Goal: Complete application form

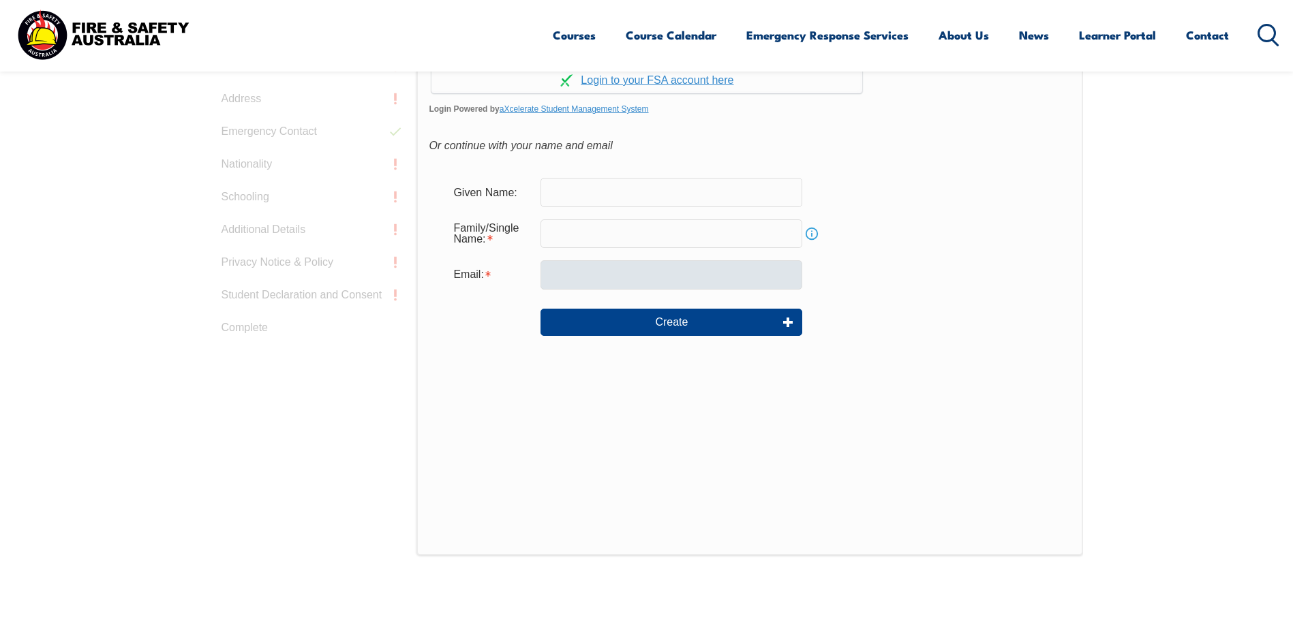
scroll to position [465, 0]
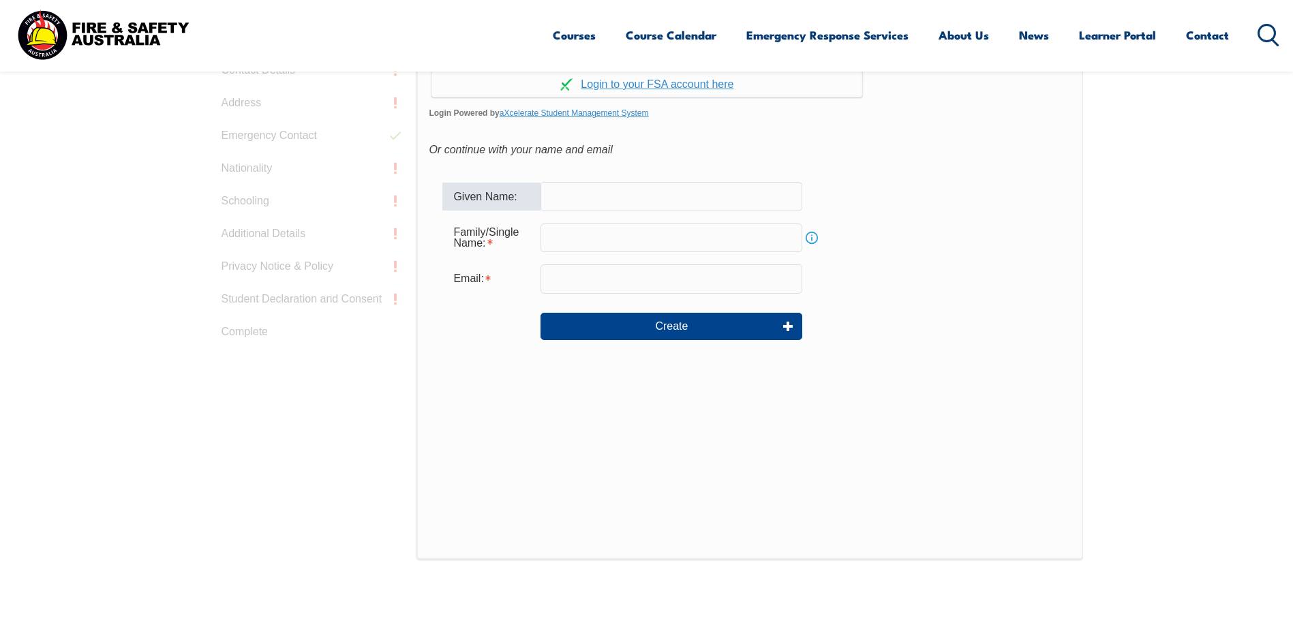
click at [579, 194] on input "text" at bounding box center [671, 196] width 262 height 29
type input "JOHN"
type input "RICHARDSON"
type input "john.richardson@bbmalt.com.au"
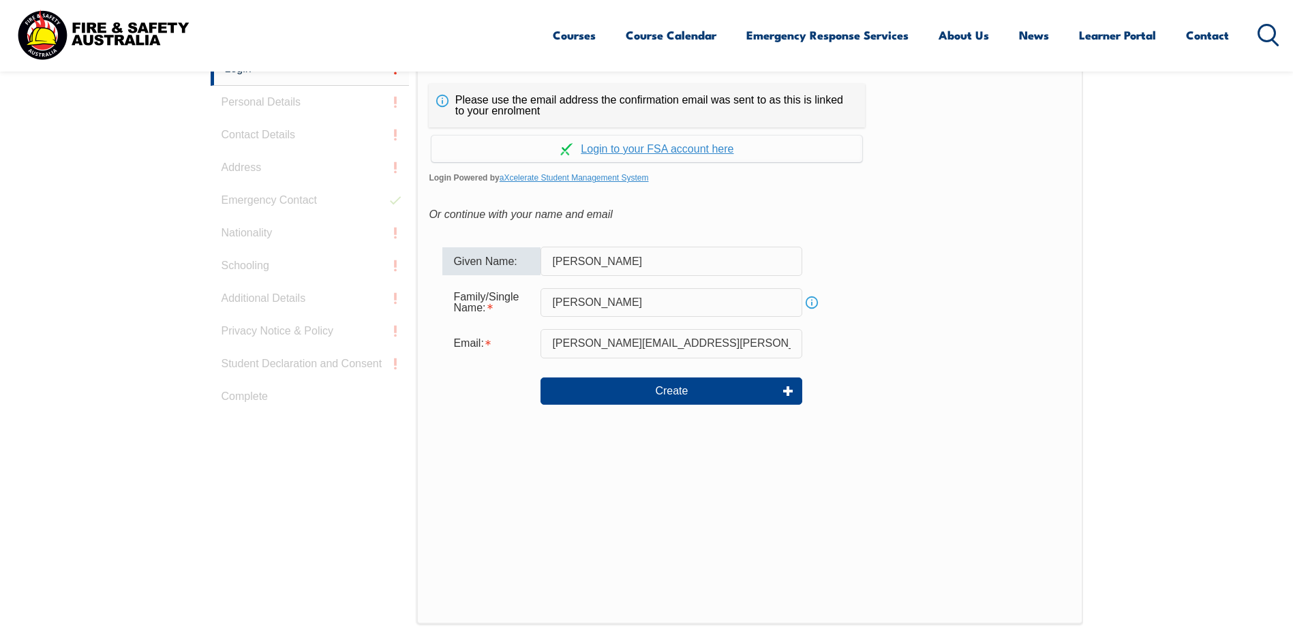
scroll to position [414, 0]
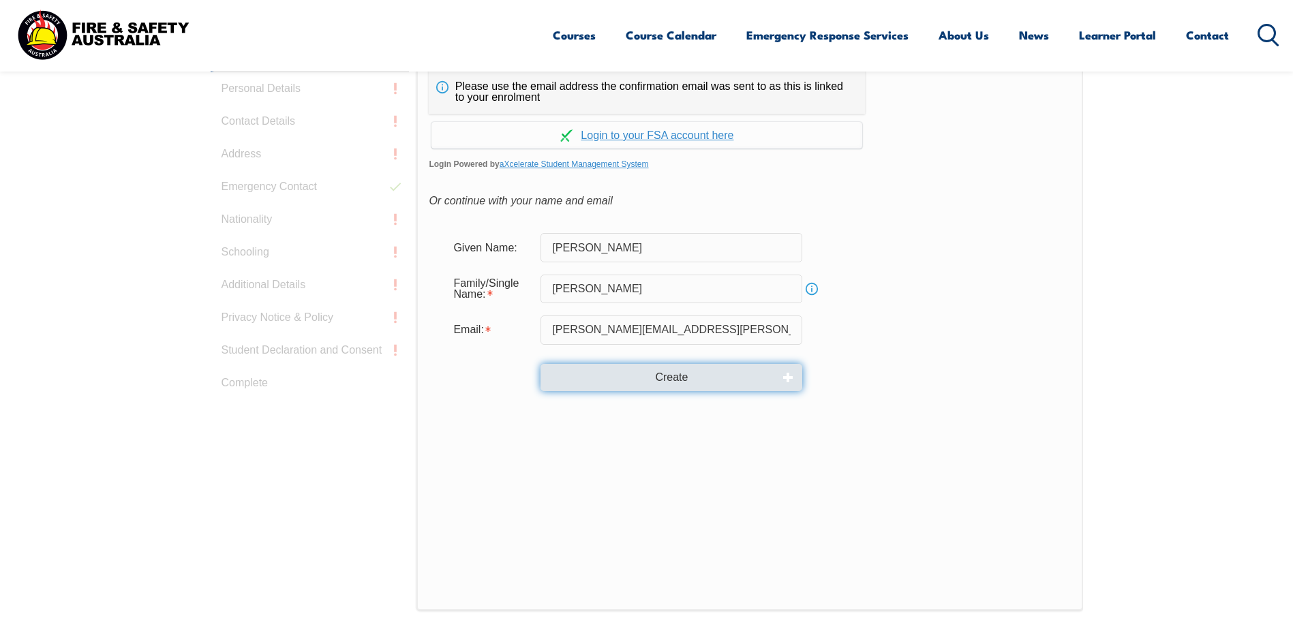
click at [671, 377] on button "Create" at bounding box center [671, 377] width 262 height 27
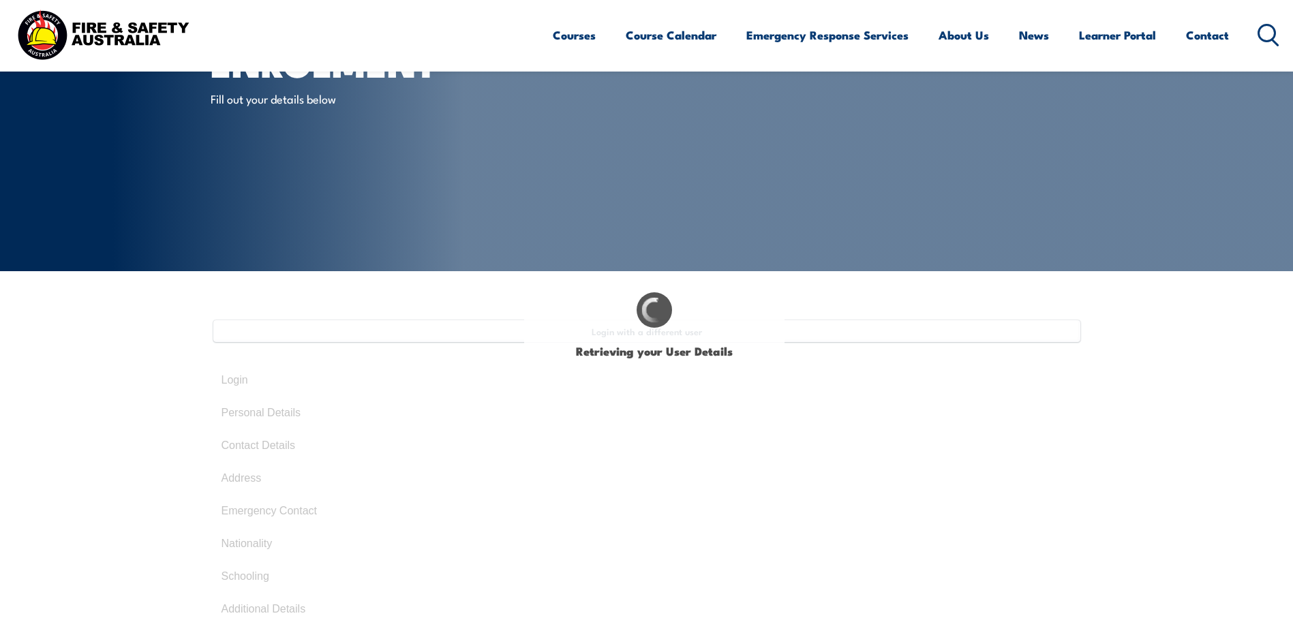
scroll to position [136, 0]
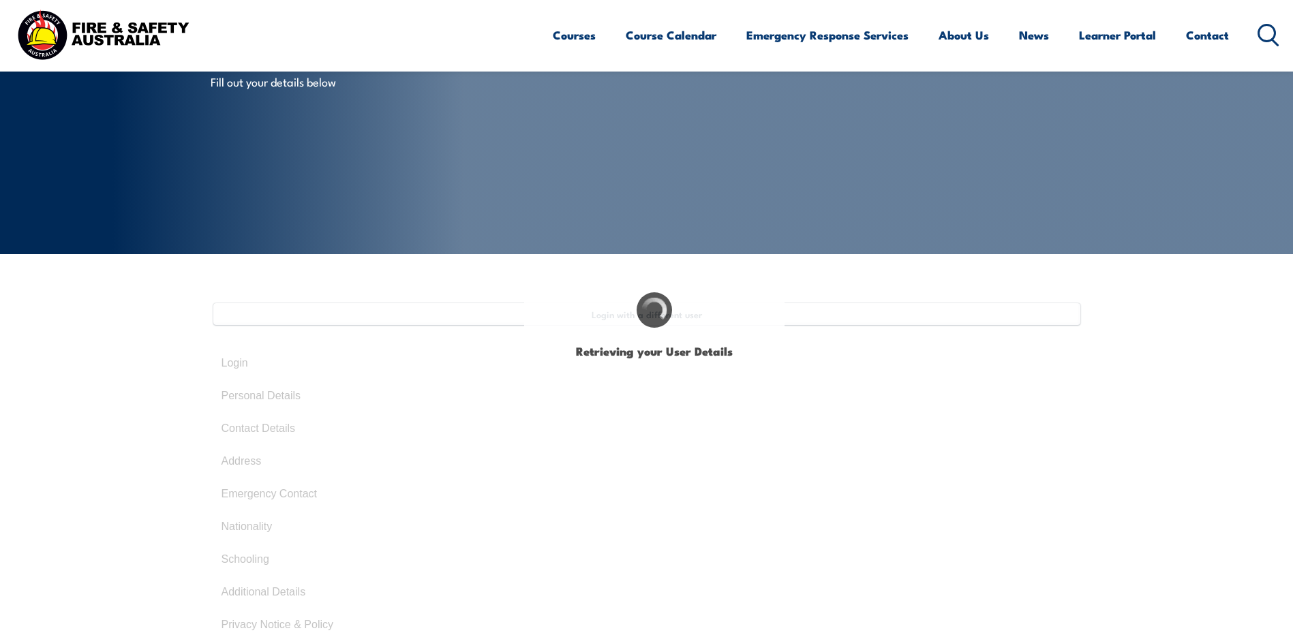
select select "Mr"
type input "John"
type input "[PERSON_NAME]"
type input "Colwill"
type input "Richardson"
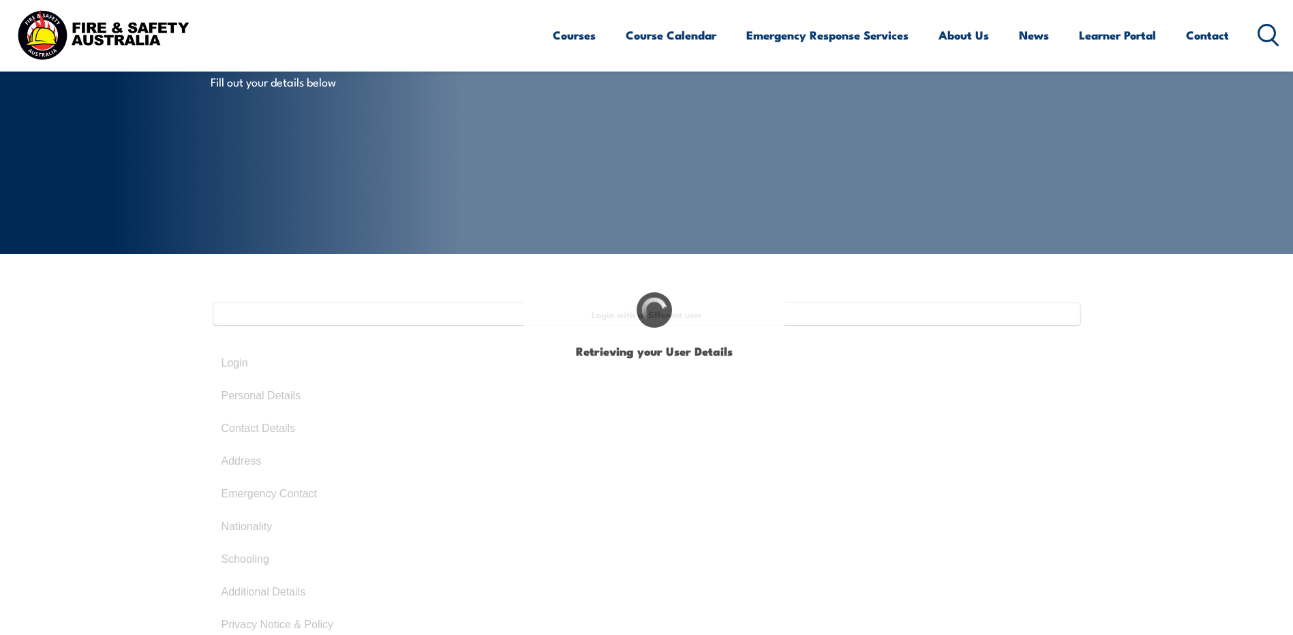
type input "October 18, 1949"
type input "DNBU74SH3W"
select select "M"
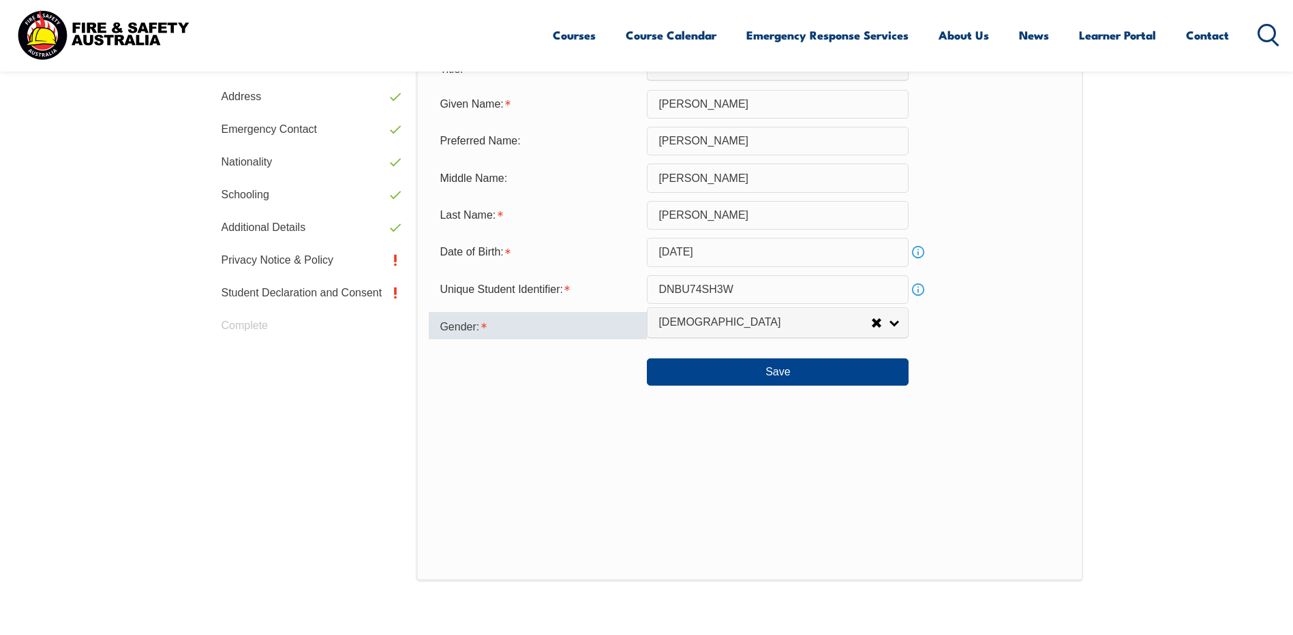
scroll to position [508, 0]
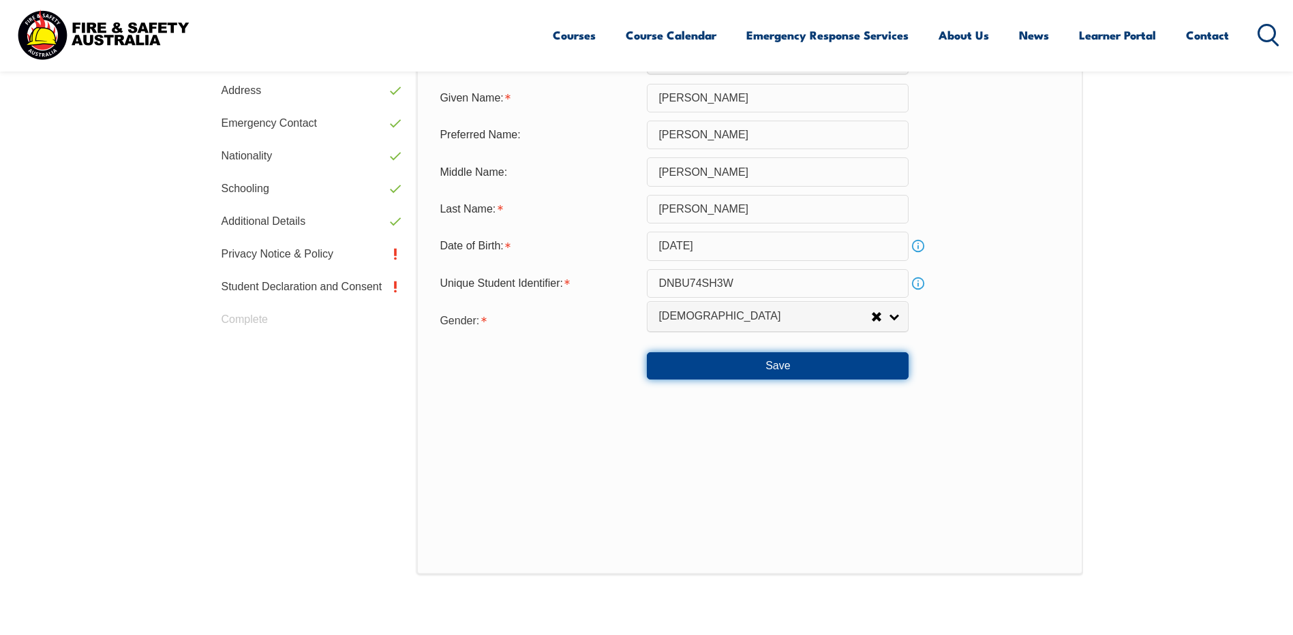
click at [780, 365] on button "Save" at bounding box center [778, 365] width 262 height 27
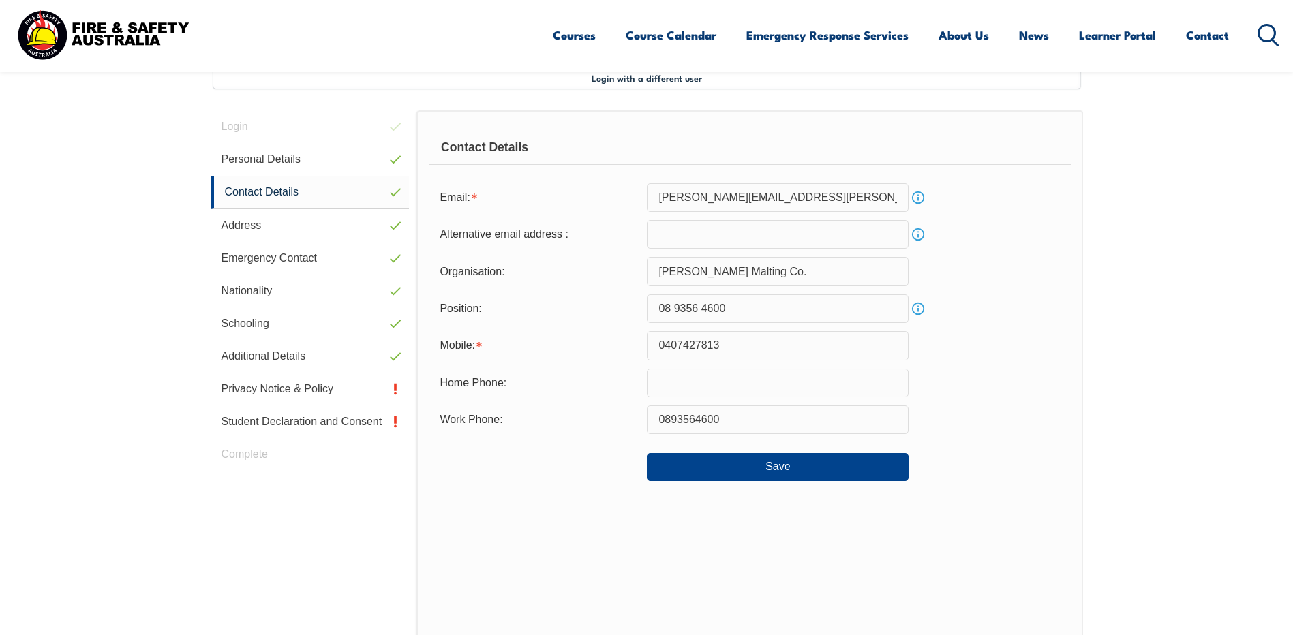
scroll to position [371, 0]
click at [778, 469] on button "Save" at bounding box center [778, 468] width 262 height 27
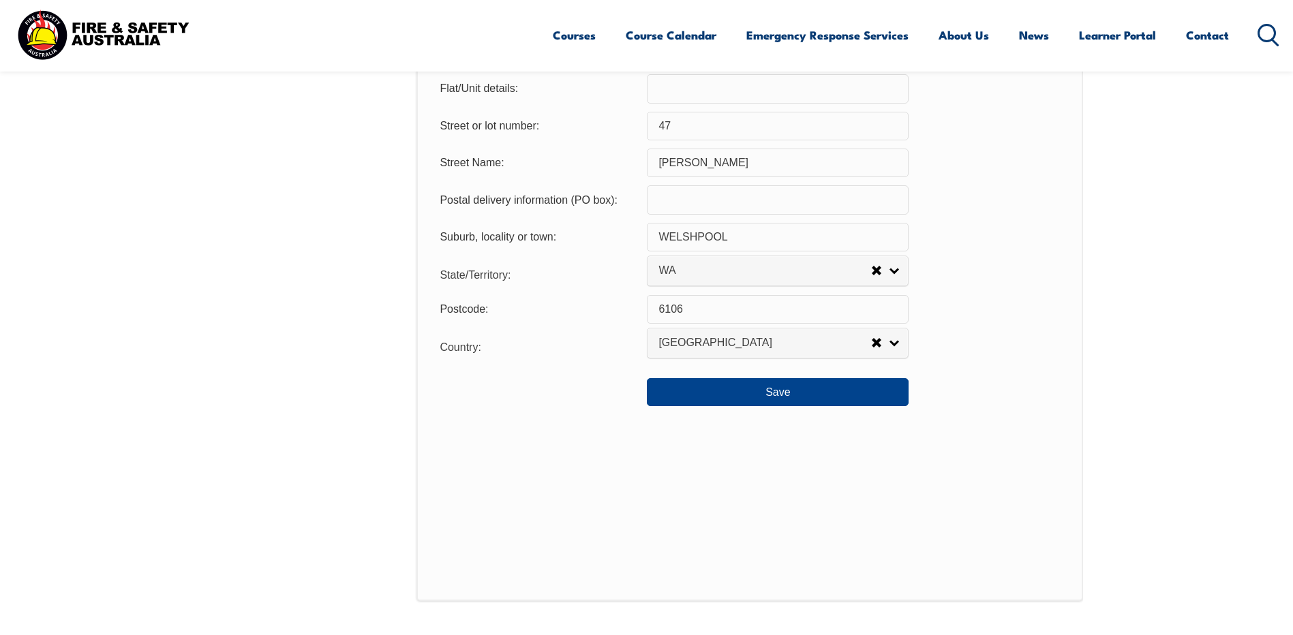
scroll to position [1019, 0]
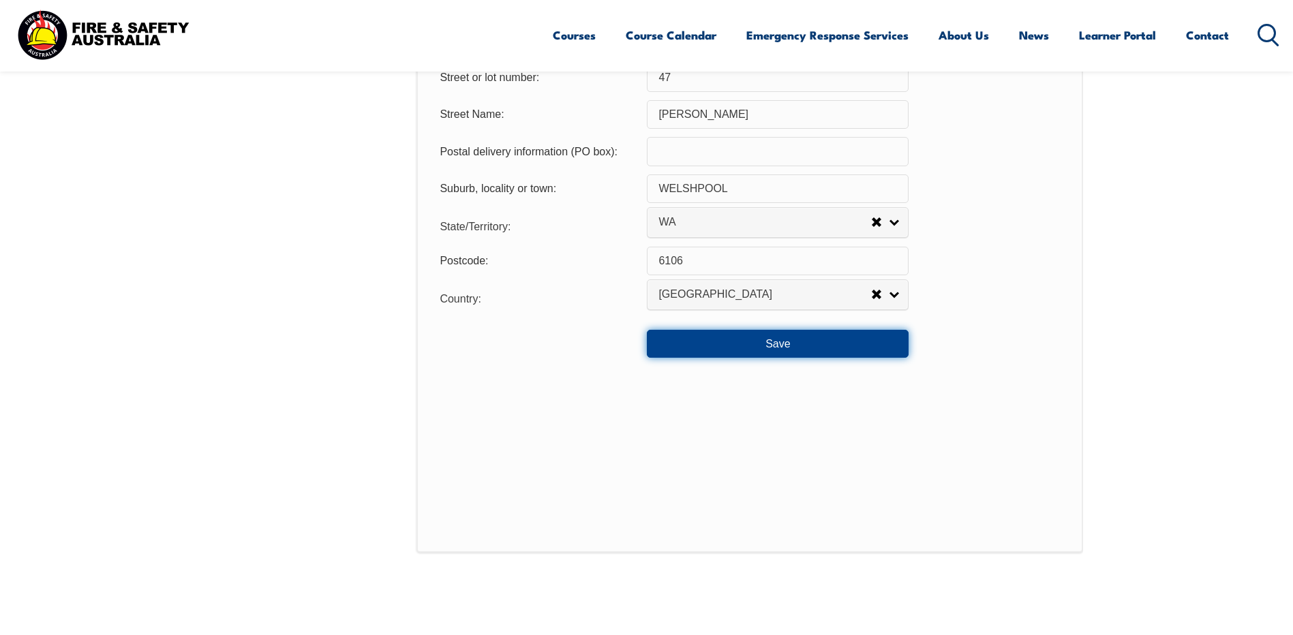
click at [780, 346] on button "Save" at bounding box center [778, 343] width 262 height 27
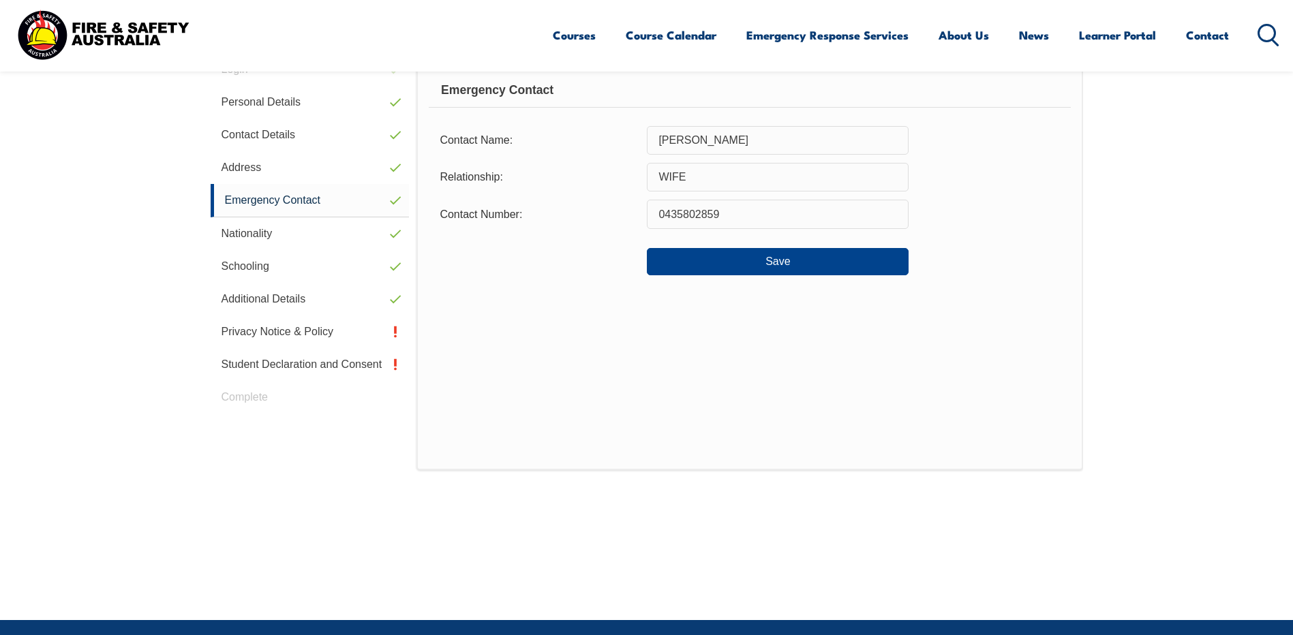
scroll to position [371, 0]
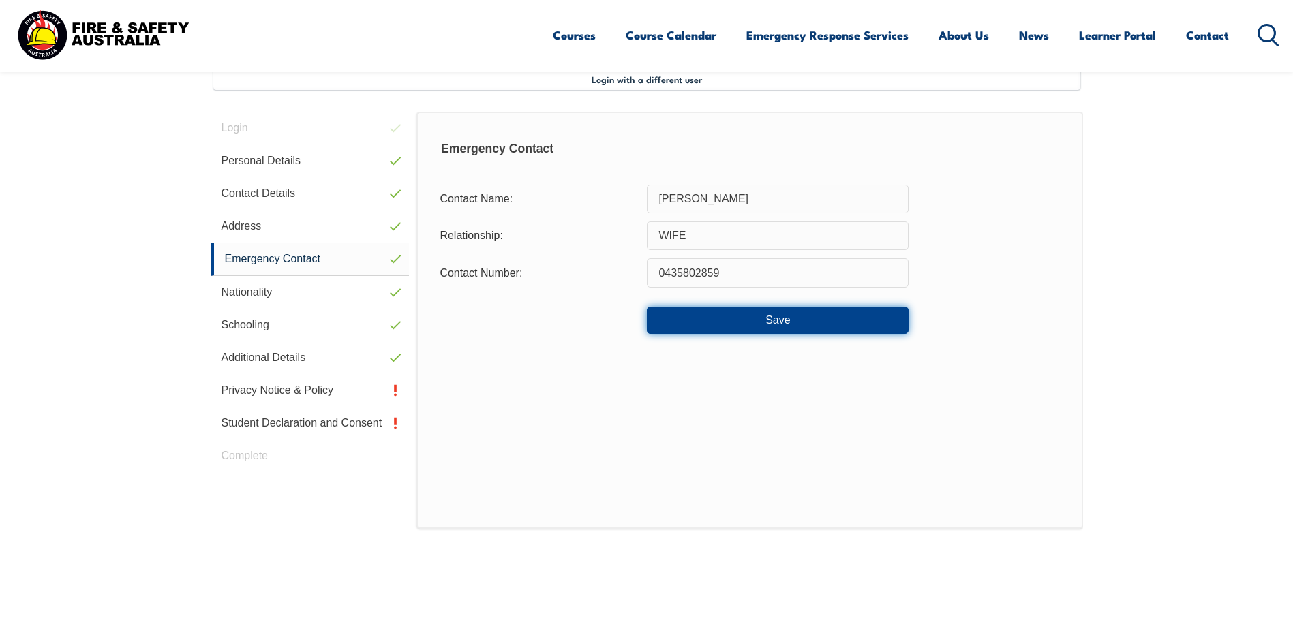
click at [780, 322] on button "Save" at bounding box center [778, 320] width 262 height 27
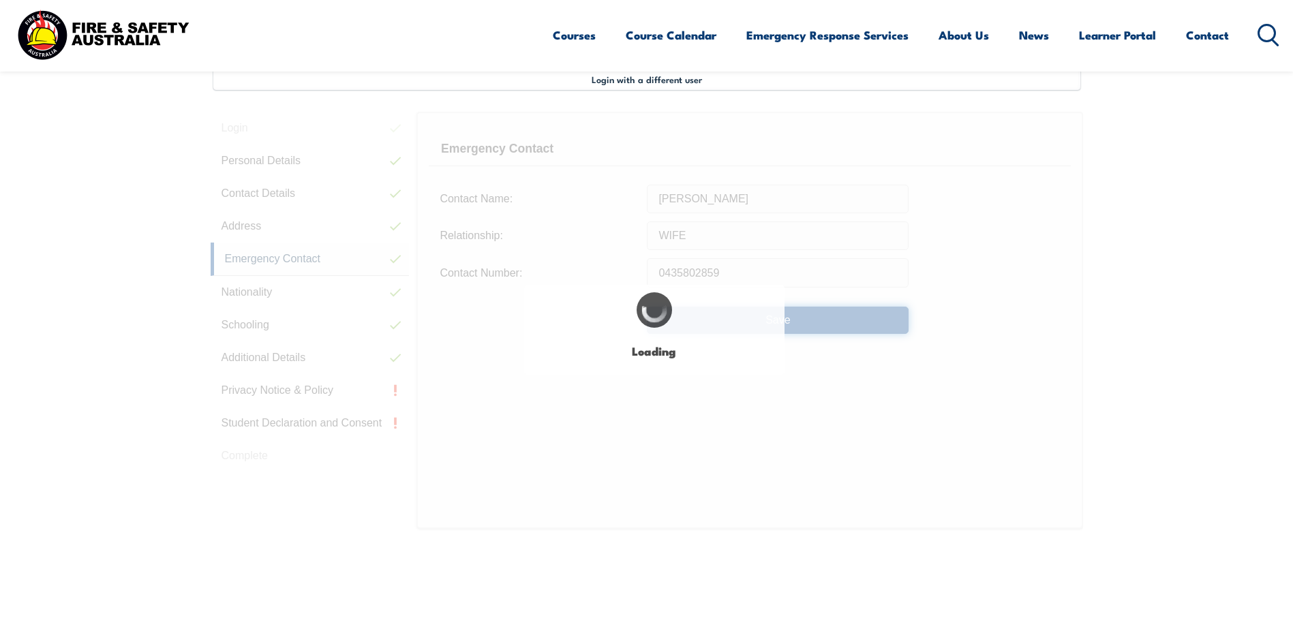
select select "false"
select select "true"
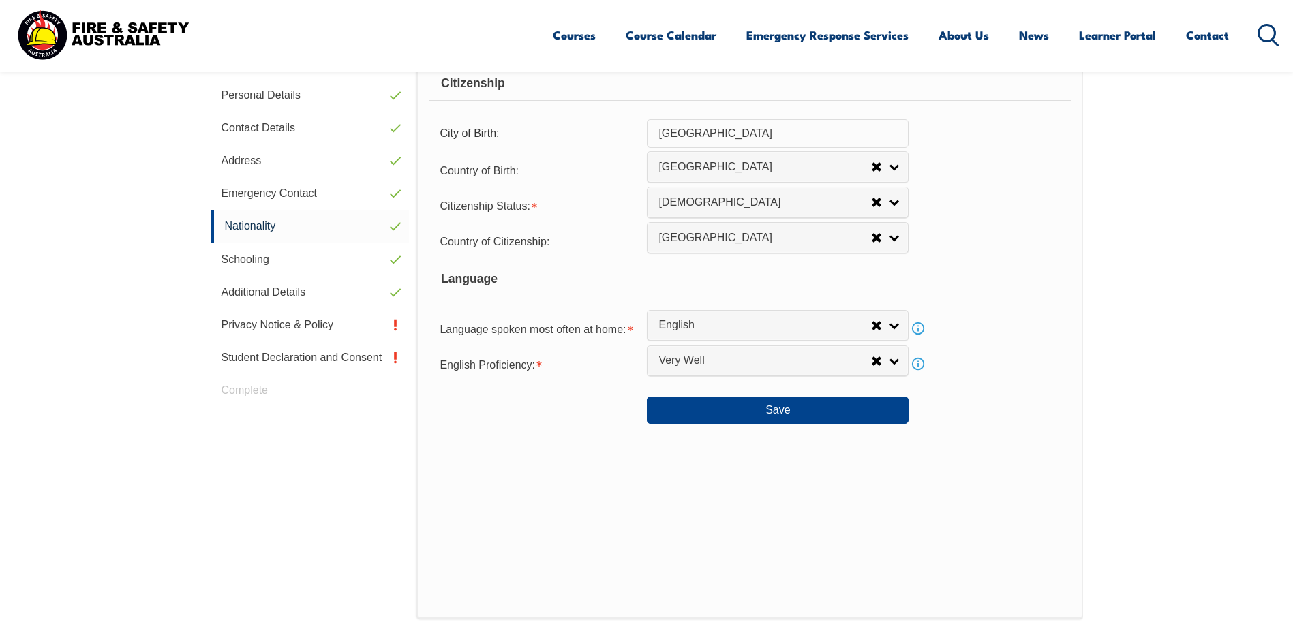
scroll to position [440, 0]
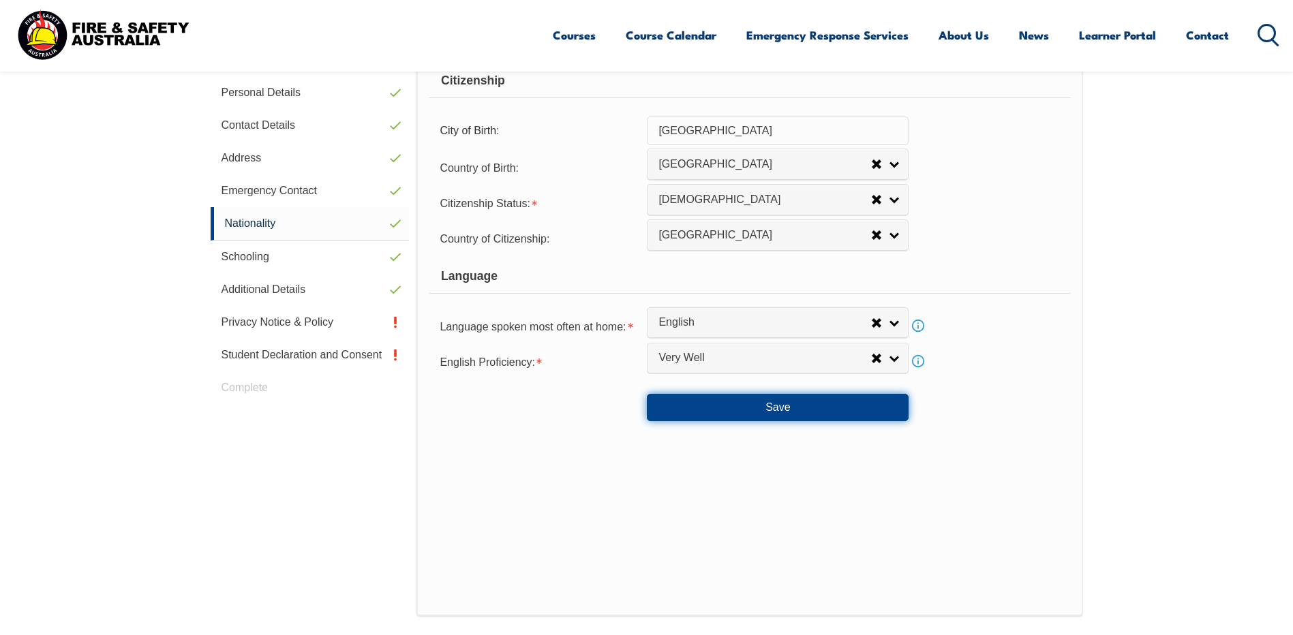
click at [782, 407] on button "Save" at bounding box center [778, 407] width 262 height 27
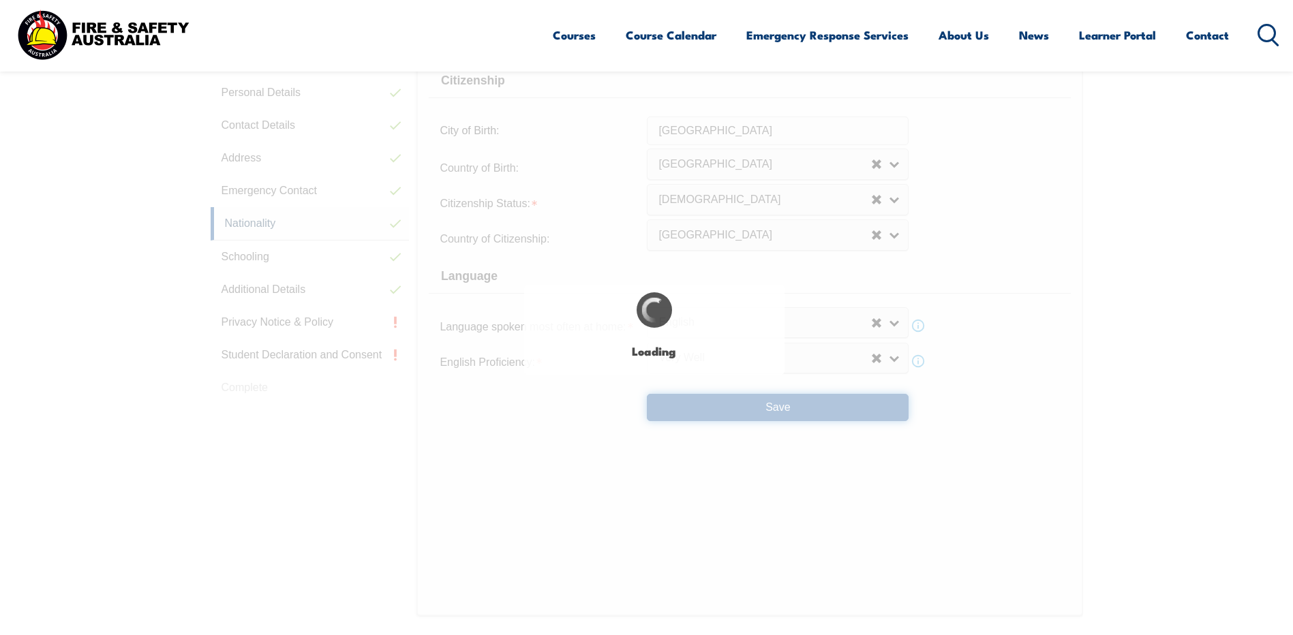
select select "false"
select select "true"
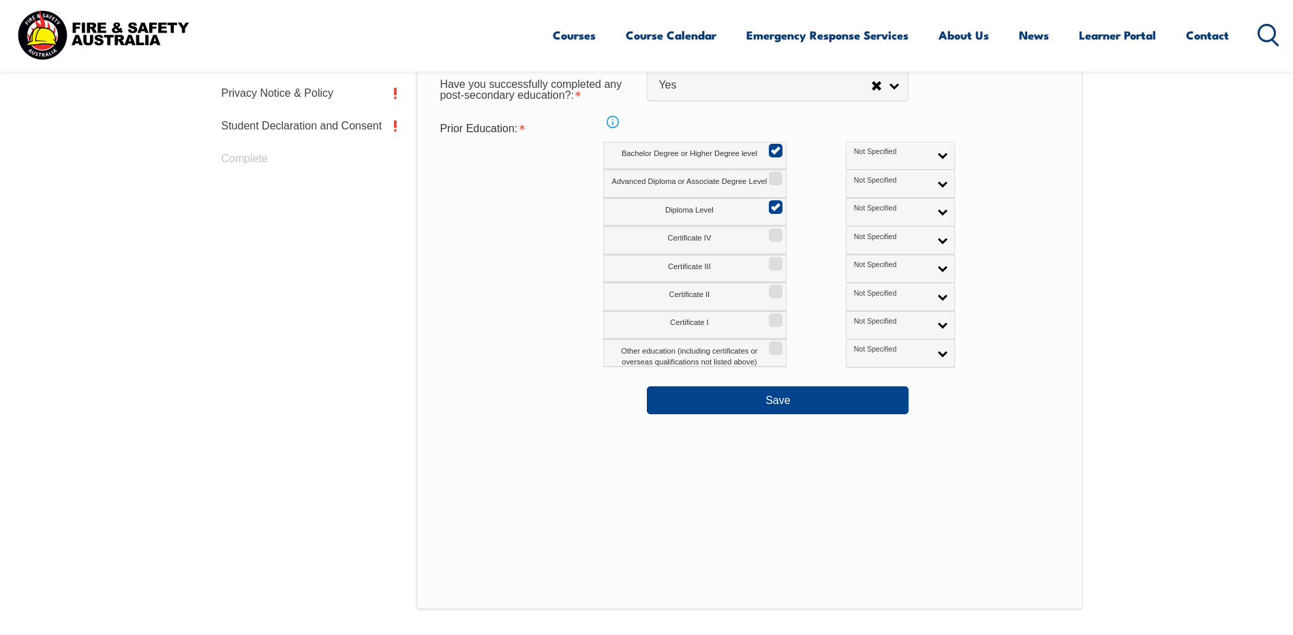
scroll to position [678, 0]
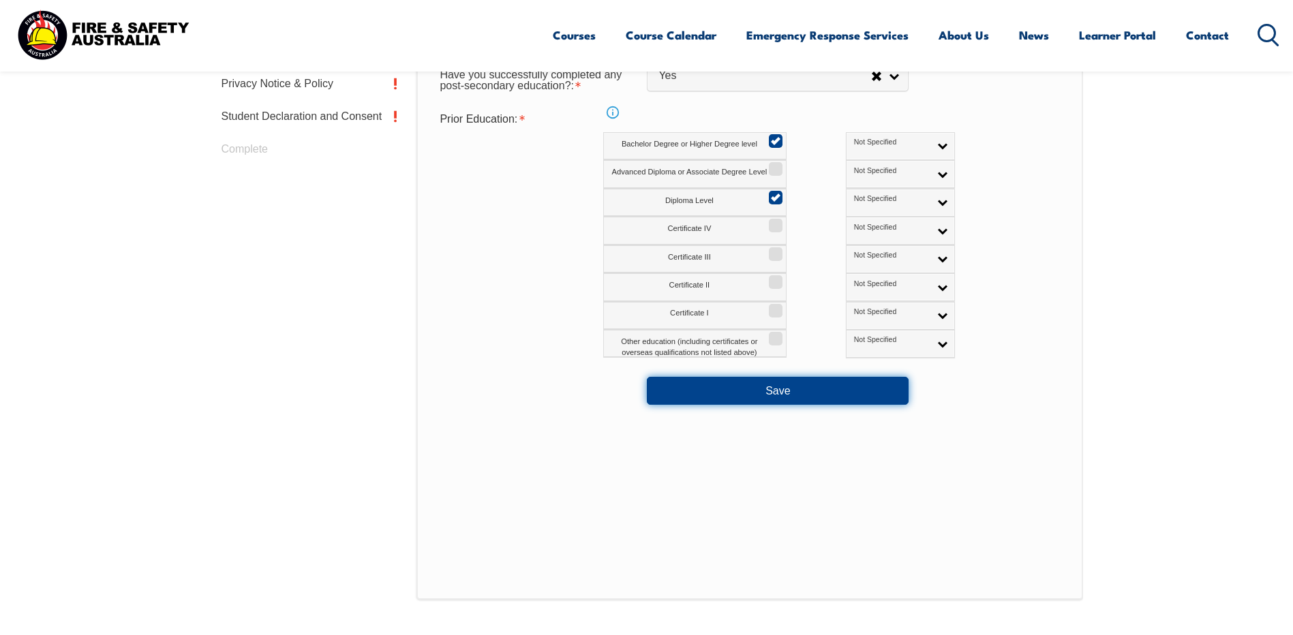
click at [785, 385] on button "Save" at bounding box center [778, 390] width 262 height 27
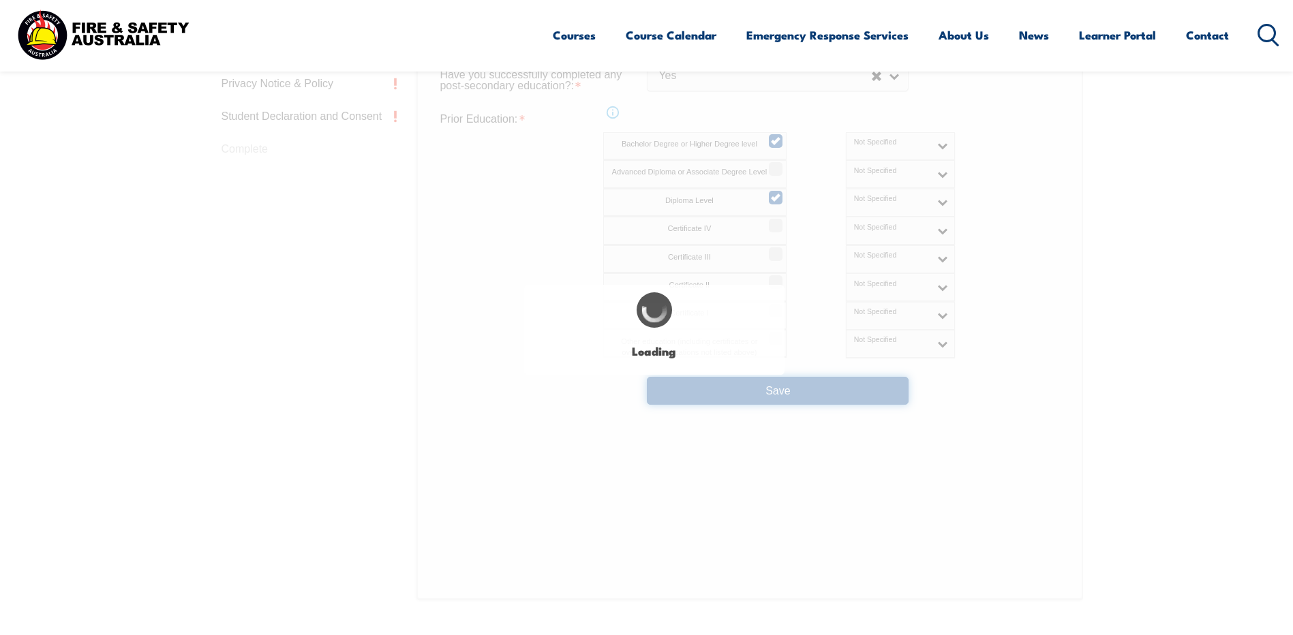
select select "false"
select select "true"
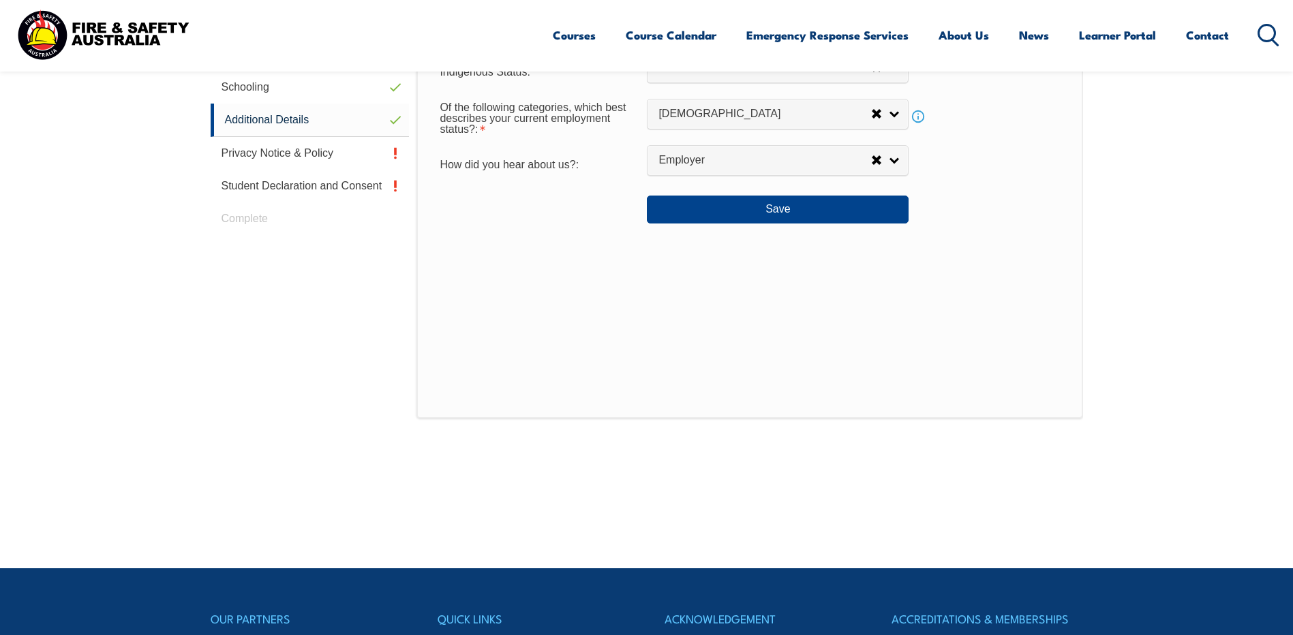
scroll to position [371, 0]
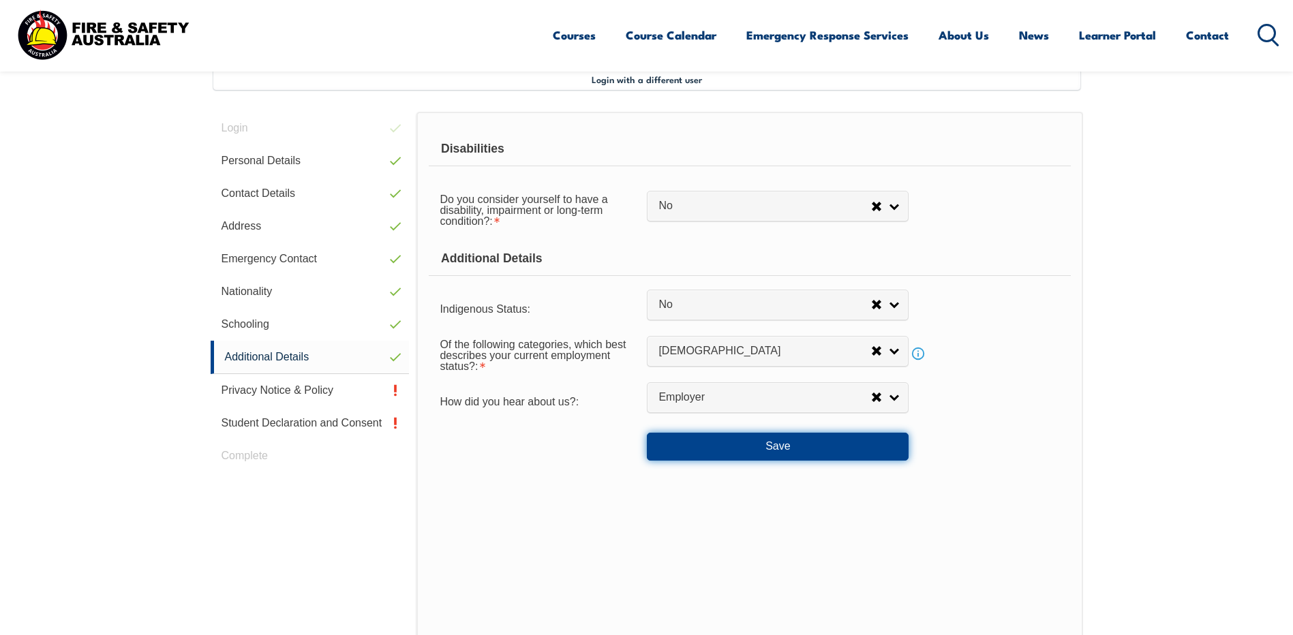
click at [778, 442] on button "Save" at bounding box center [778, 446] width 262 height 27
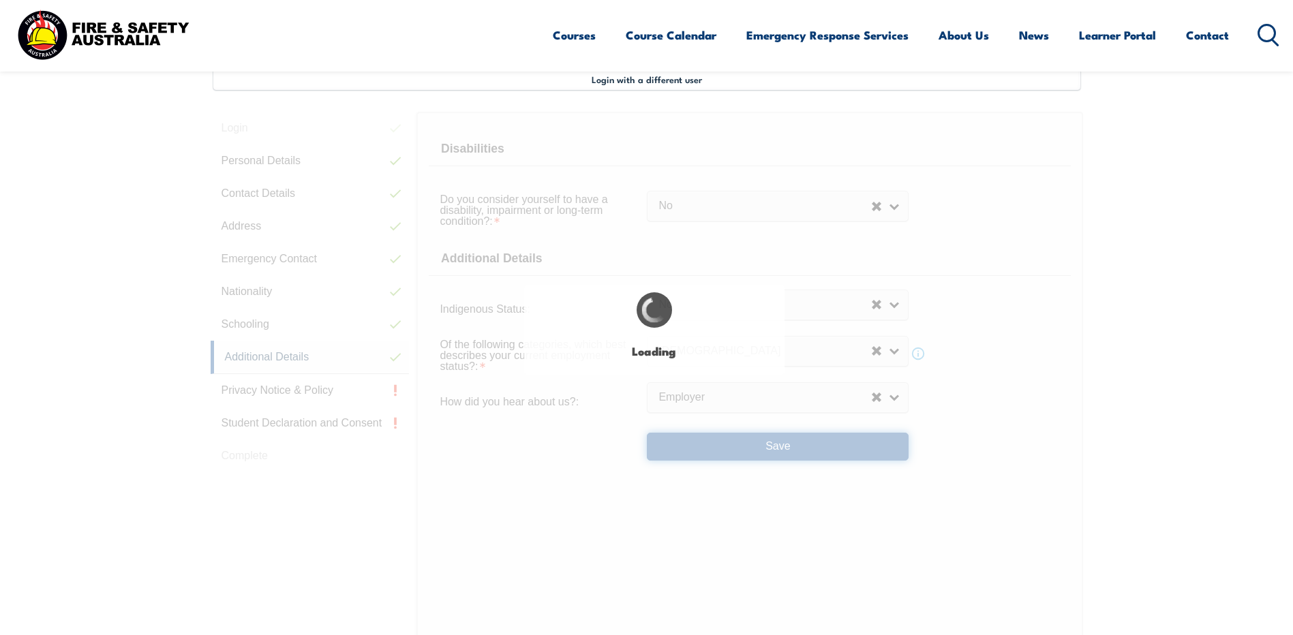
select select "false"
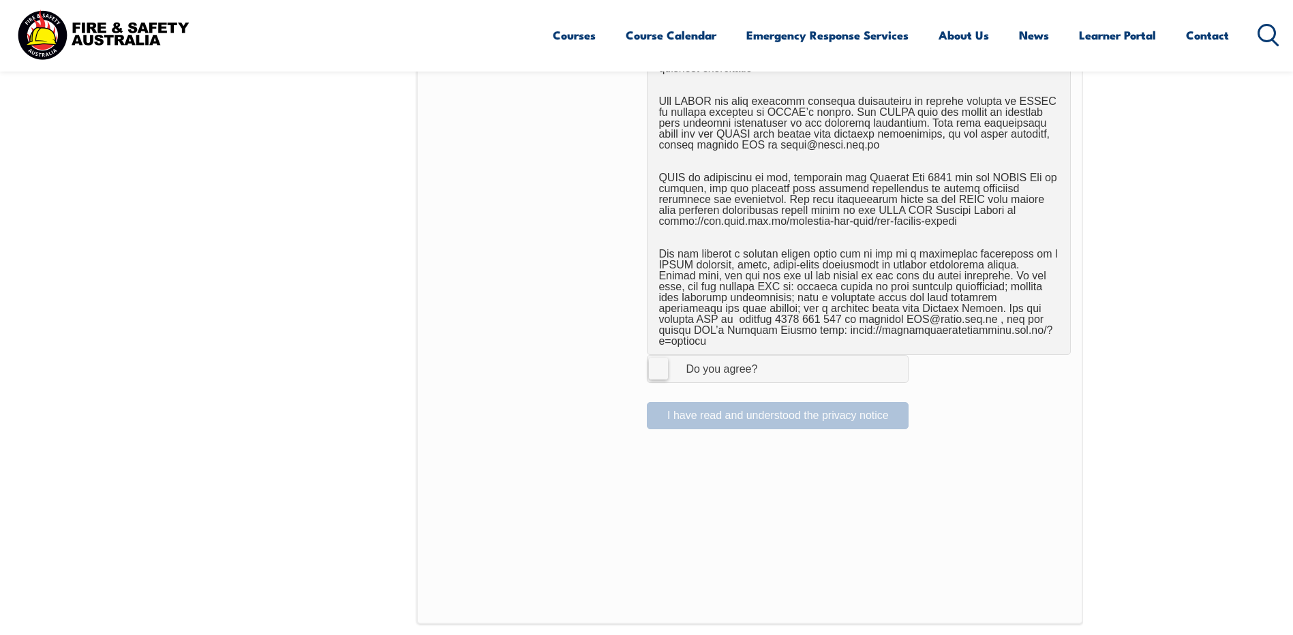
scroll to position [831, 0]
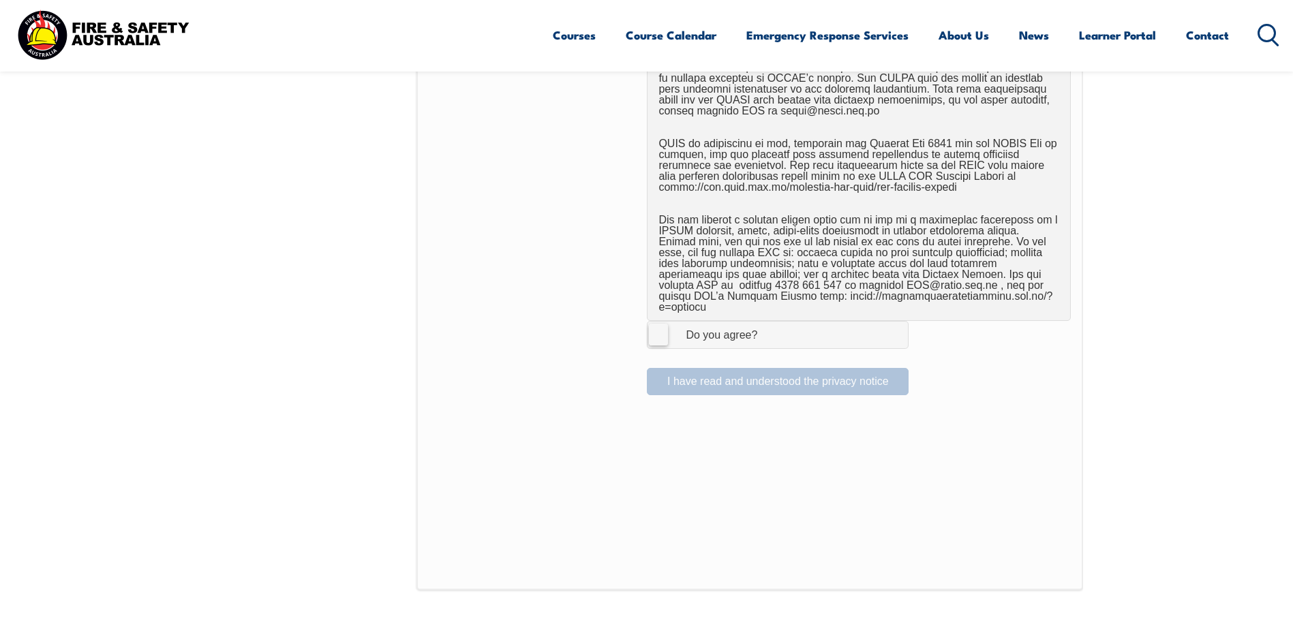
click at [660, 323] on label "I Agree Do you agree?" at bounding box center [778, 334] width 262 height 27
click at [768, 323] on input "I Agree Do you agree?" at bounding box center [779, 335] width 23 height 26
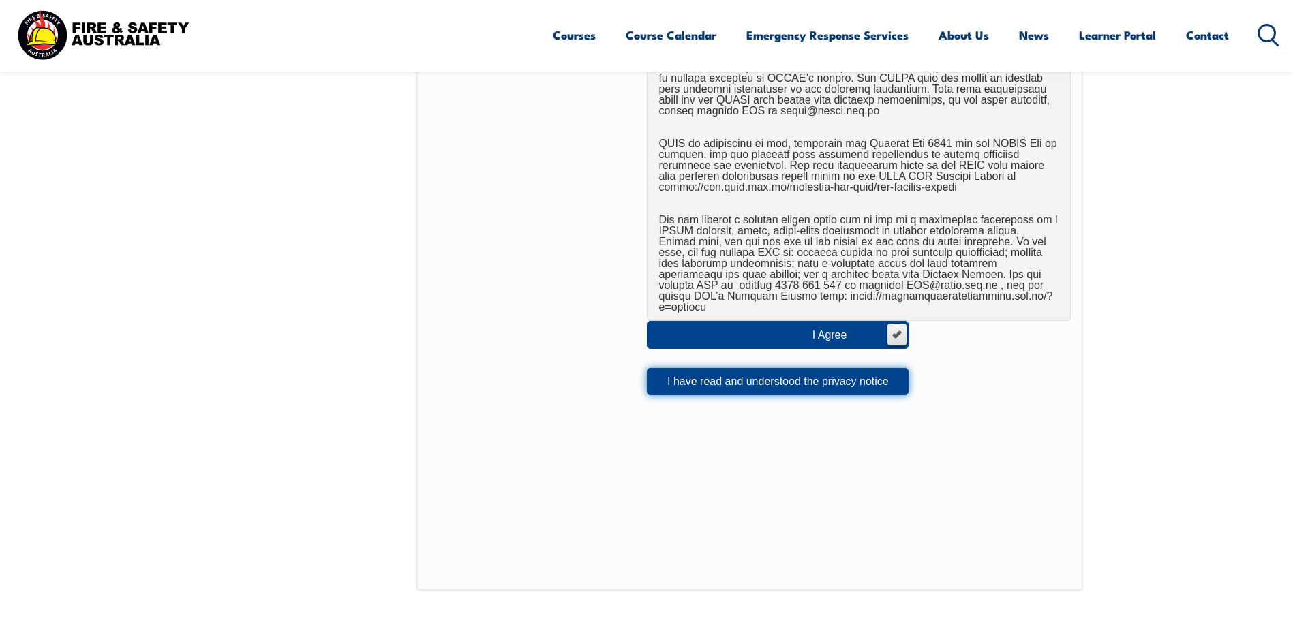
click at [767, 368] on button "I have read and understood the privacy notice" at bounding box center [778, 381] width 262 height 27
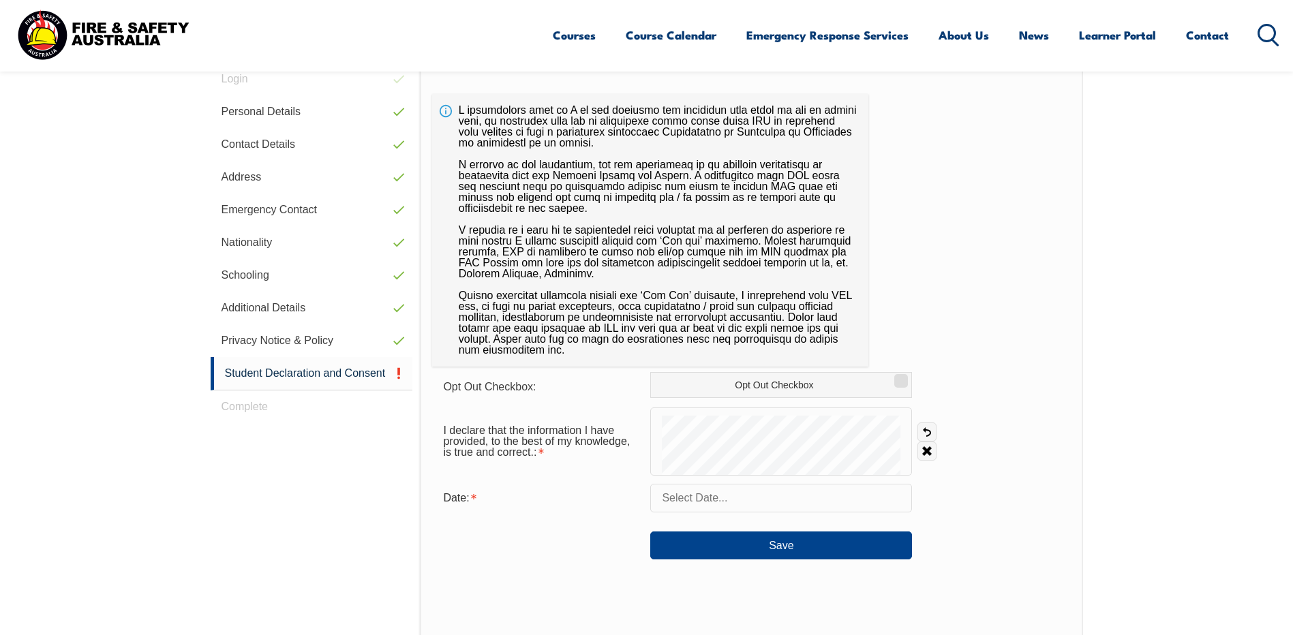
scroll to position [371, 0]
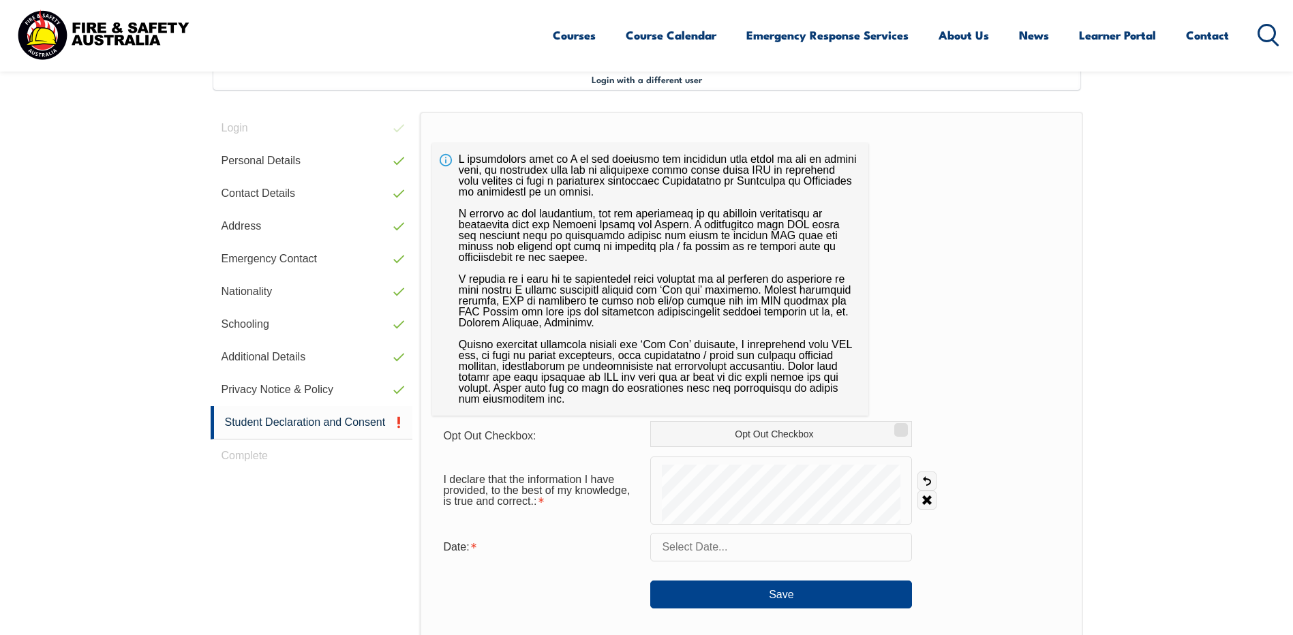
click at [694, 553] on input "text" at bounding box center [781, 547] width 262 height 29
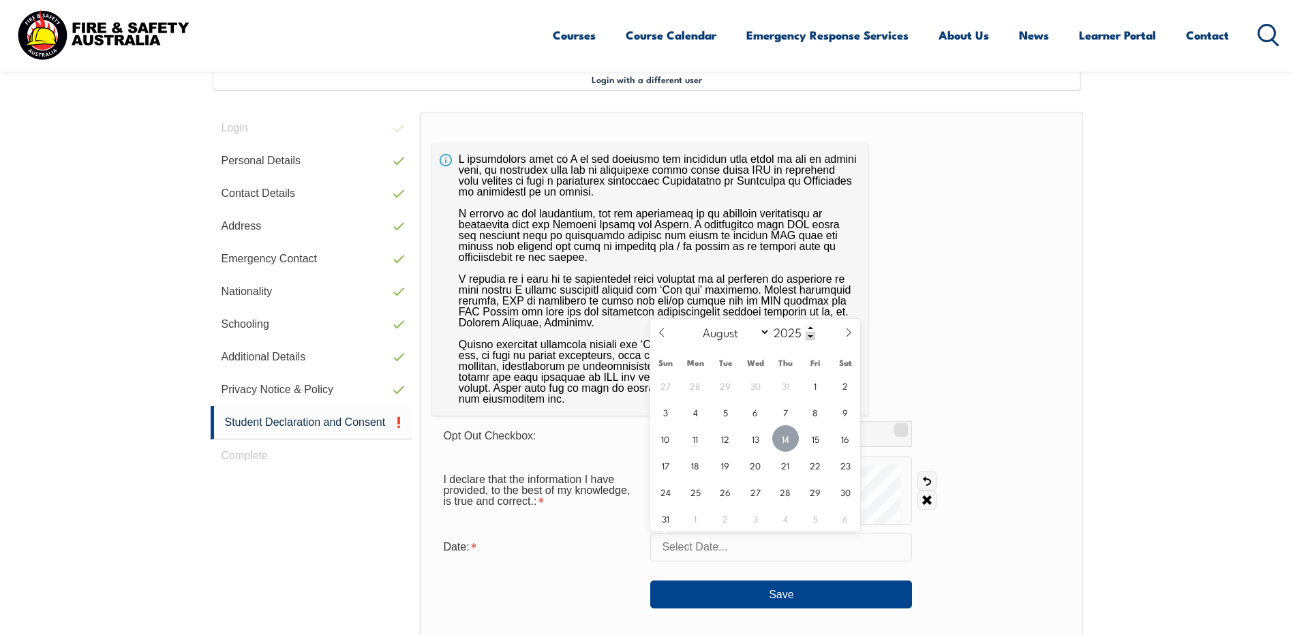
click at [786, 439] on span "14" at bounding box center [785, 438] width 27 height 27
type input "August 14, 2025"
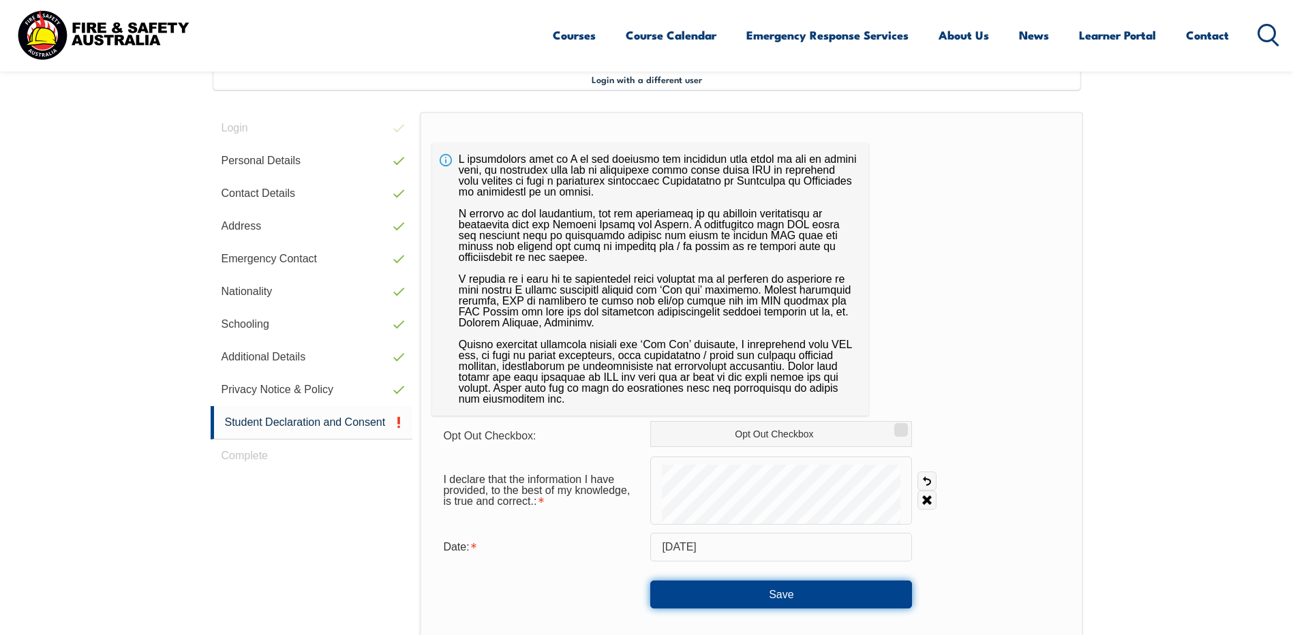
click at [779, 587] on button "Save" at bounding box center [781, 594] width 262 height 27
